Goal: Transaction & Acquisition: Subscribe to service/newsletter

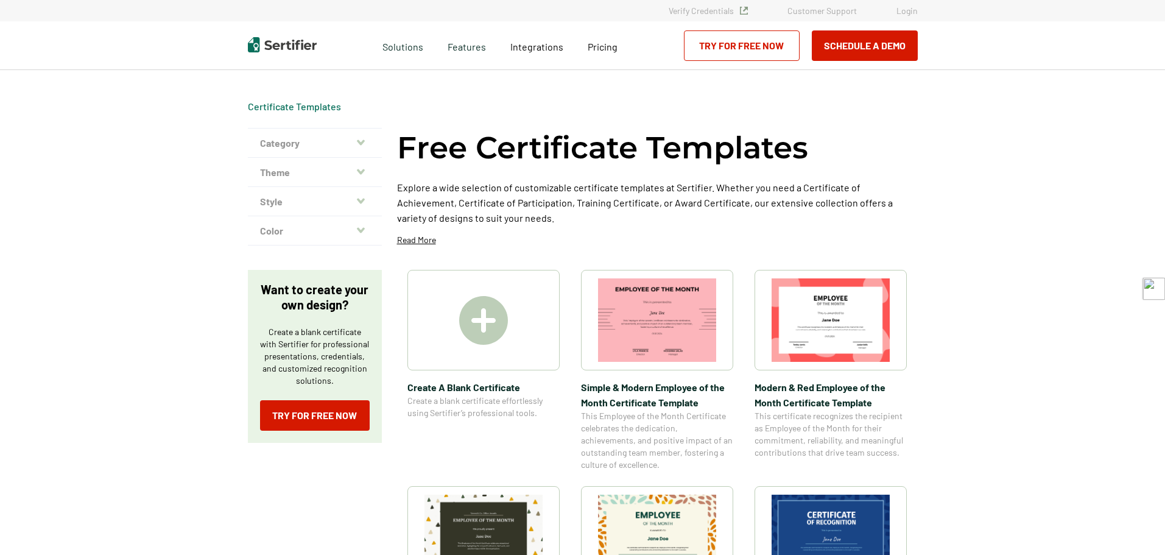
click at [490, 316] on img at bounding box center [483, 320] width 49 height 49
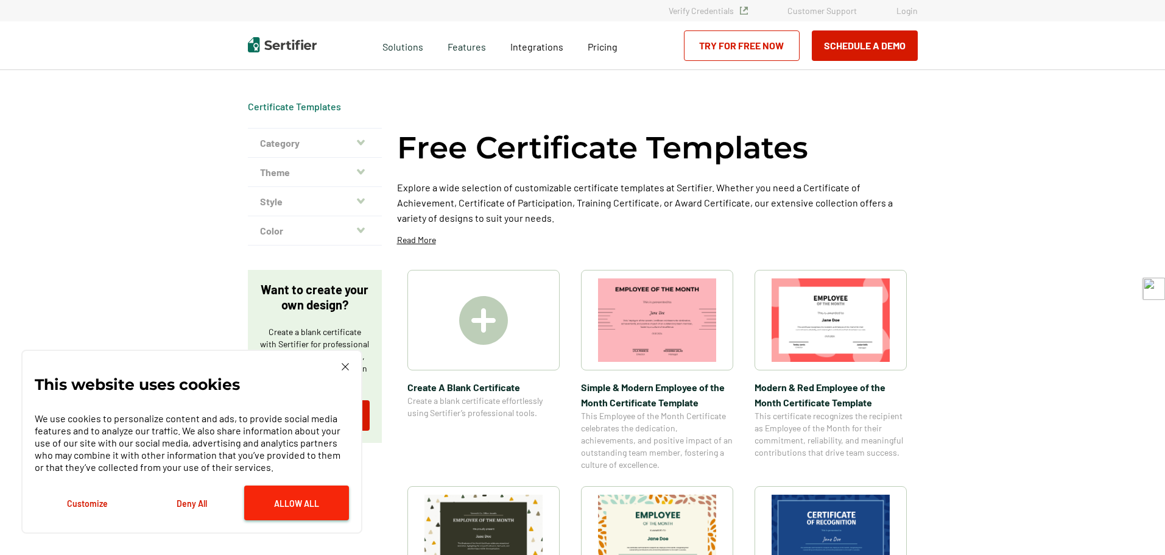
click at [319, 502] on button "Allow All" at bounding box center [296, 502] width 105 height 35
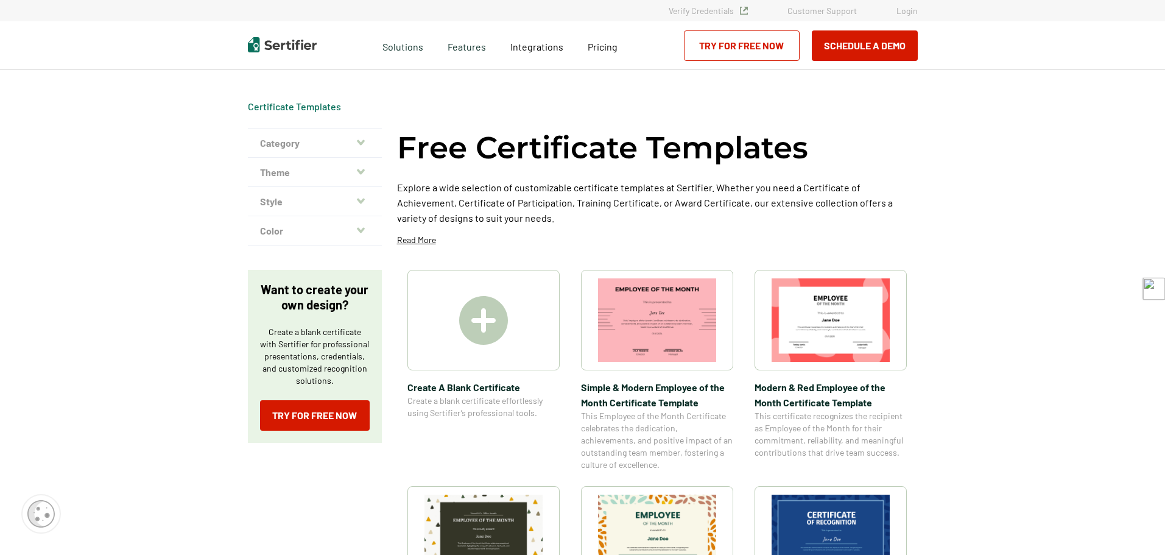
click at [479, 319] on img at bounding box center [483, 320] width 49 height 49
